Goal: Find specific fact: Find specific fact

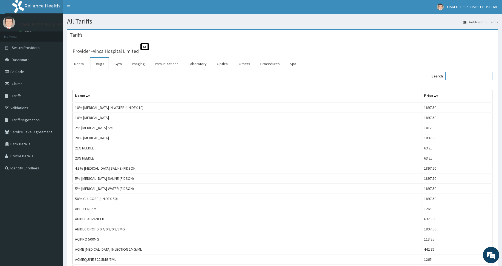
click at [453, 77] on input "Search:" at bounding box center [468, 76] width 47 height 8
paste input "[MEDICAL_DATA]"
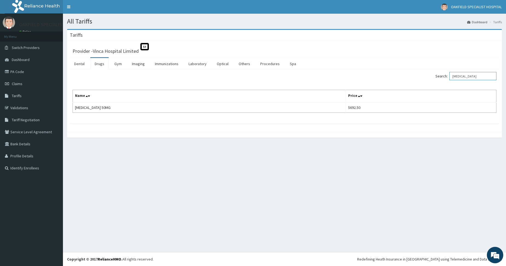
click at [466, 73] on input "[MEDICAL_DATA]" at bounding box center [472, 76] width 47 height 8
paste input "CHYMORAL"
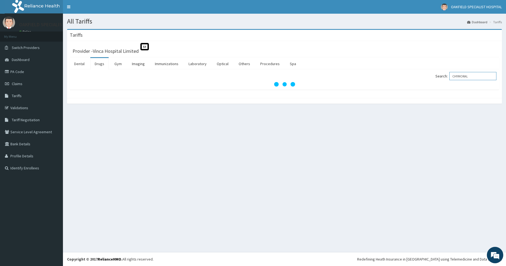
type input "CHYMORAL"
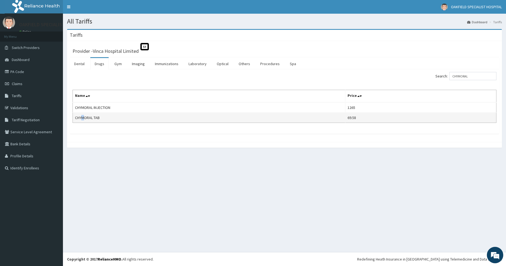
click at [84, 115] on td "CHYMORAL TAB" at bounding box center [209, 118] width 272 height 10
click at [83, 115] on td "CHYMORAL TAB" at bounding box center [209, 118] width 272 height 10
